Goal: Navigation & Orientation: Find specific page/section

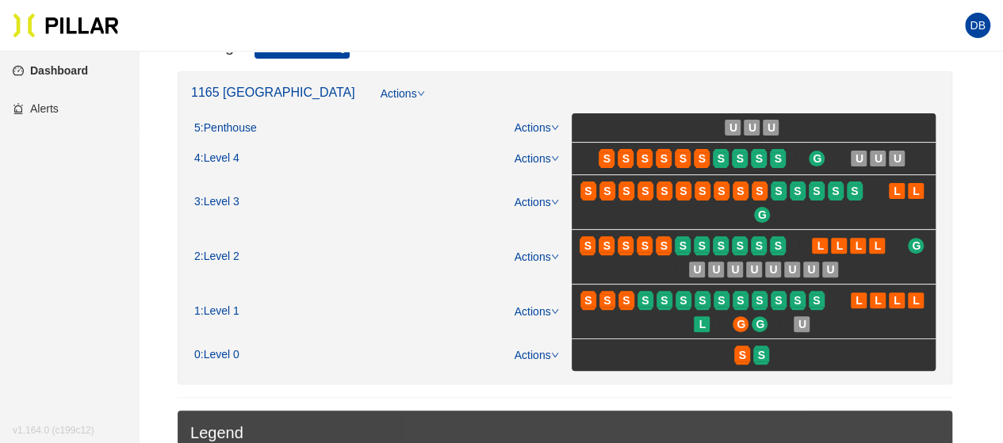
scroll to position [317, 0]
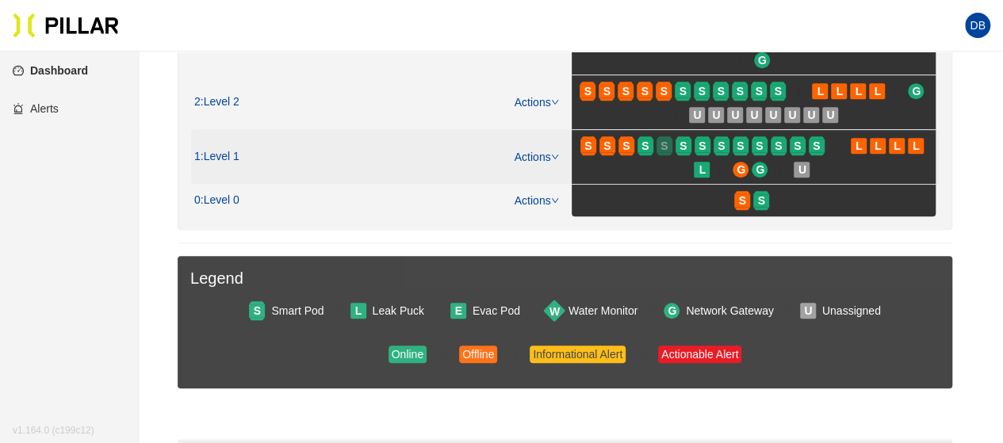
click at [667, 143] on span "S" at bounding box center [663, 145] width 7 height 17
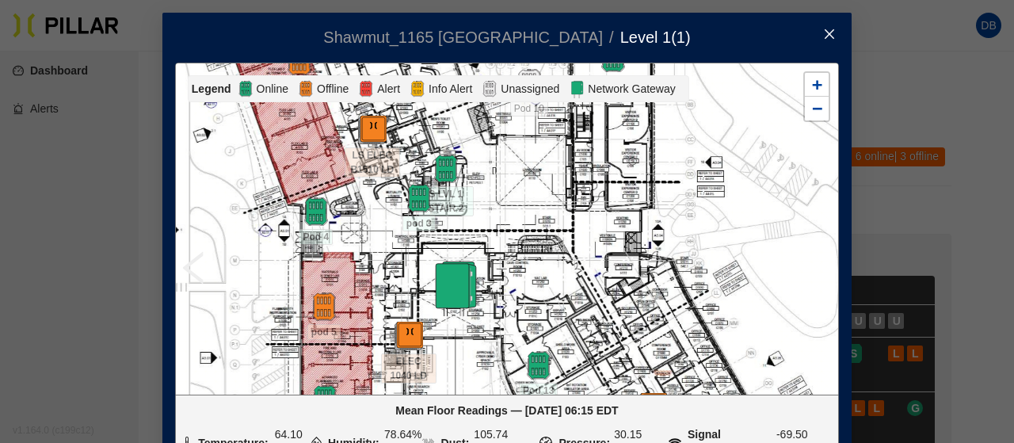
click at [823, 36] on icon "close" at bounding box center [829, 34] width 13 height 13
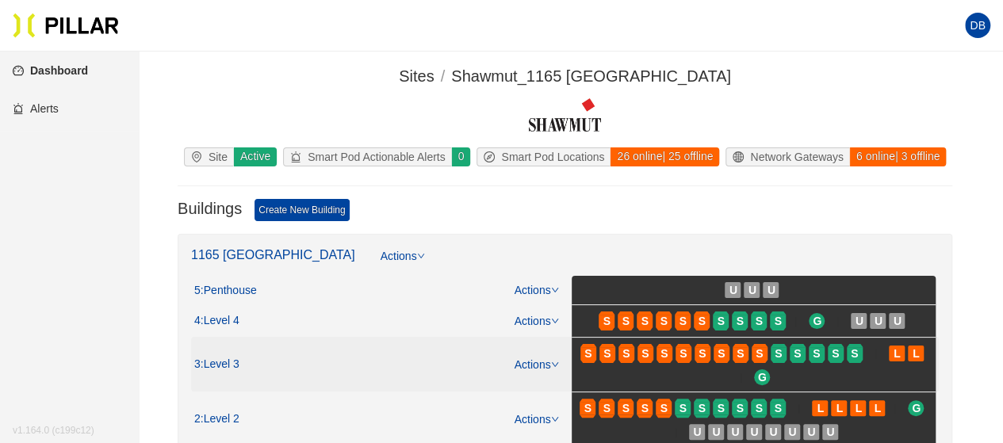
scroll to position [159, 0]
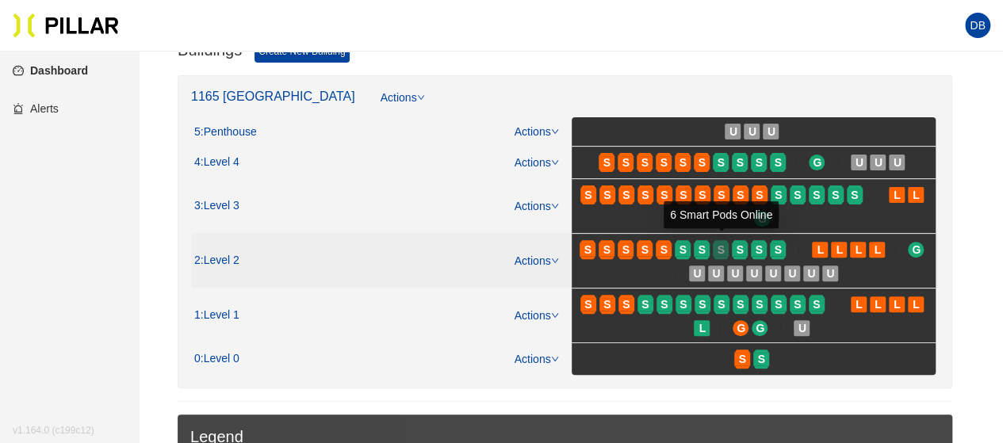
click at [726, 243] on div "S" at bounding box center [720, 249] width 16 height 13
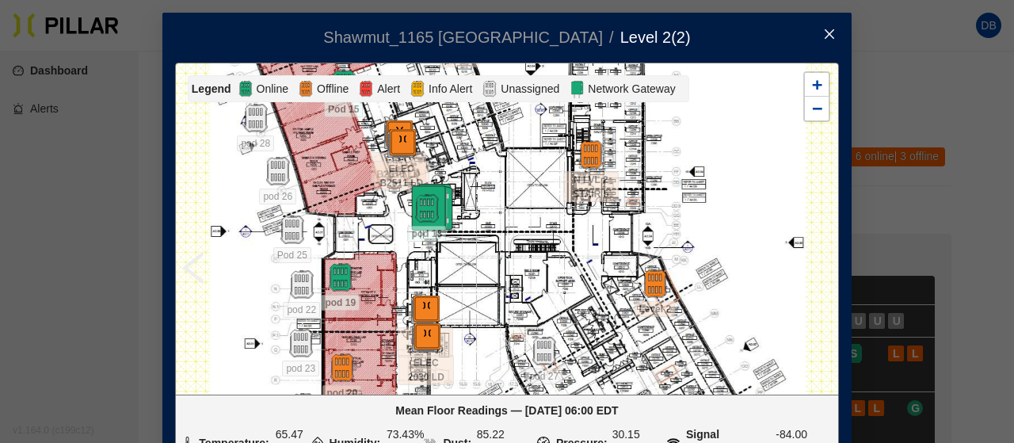
click at [827, 44] on span "Close" at bounding box center [830, 35] width 44 height 44
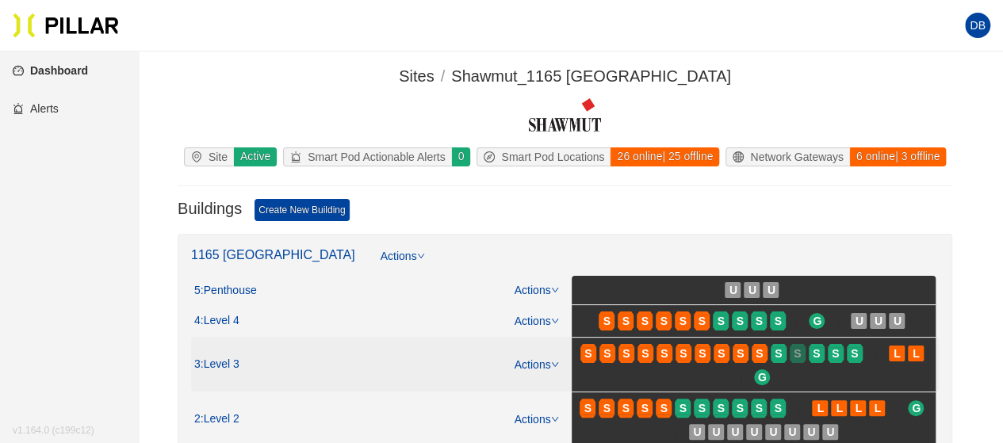
click at [798, 346] on span "S" at bounding box center [796, 353] width 7 height 17
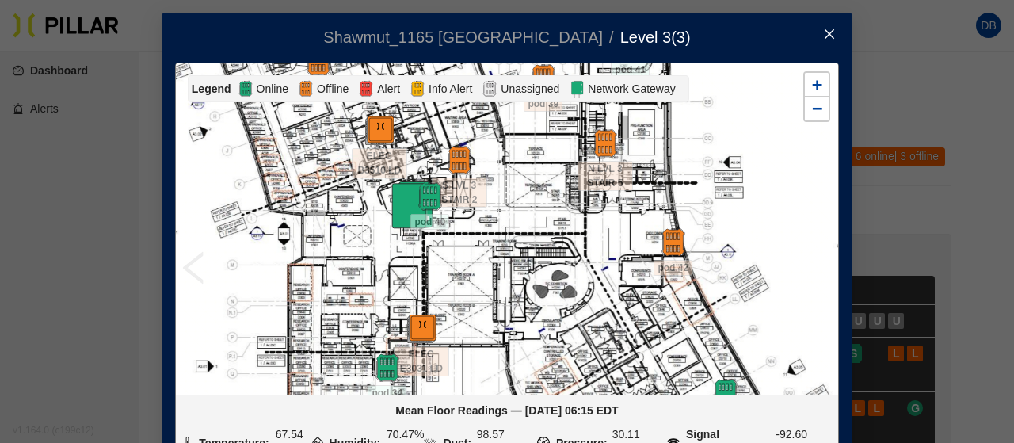
click at [826, 36] on icon "close" at bounding box center [829, 34] width 13 height 13
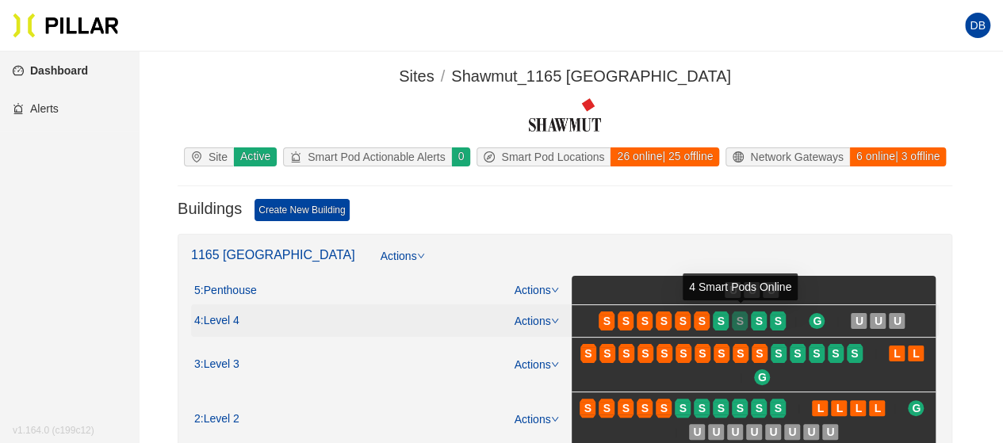
click at [747, 321] on div "S" at bounding box center [739, 321] width 16 height 13
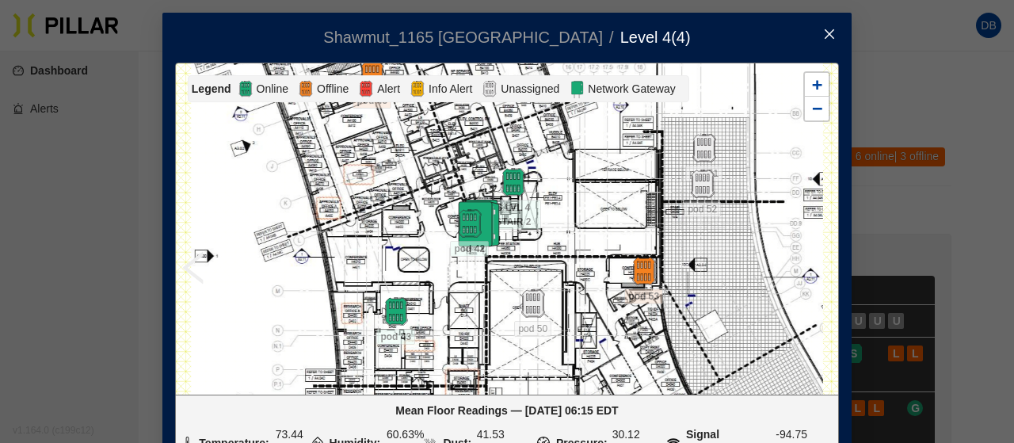
click at [826, 35] on icon "close" at bounding box center [829, 34] width 13 height 13
